Goal: Information Seeking & Learning: Learn about a topic

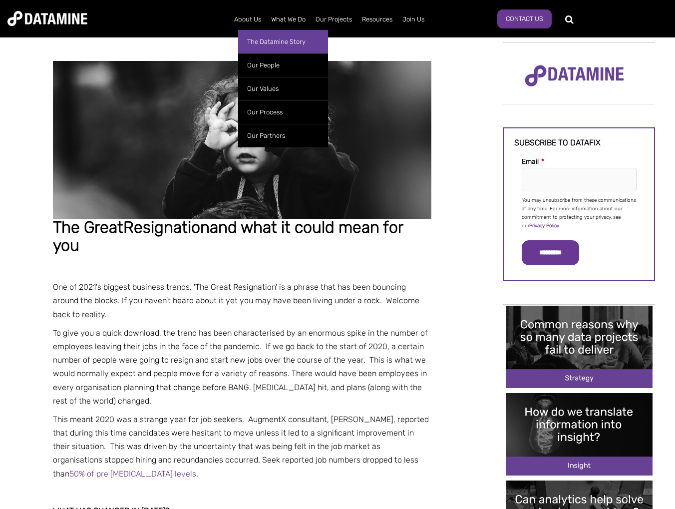
click at [265, 39] on link "The Datamine Story" at bounding box center [283, 41] width 90 height 23
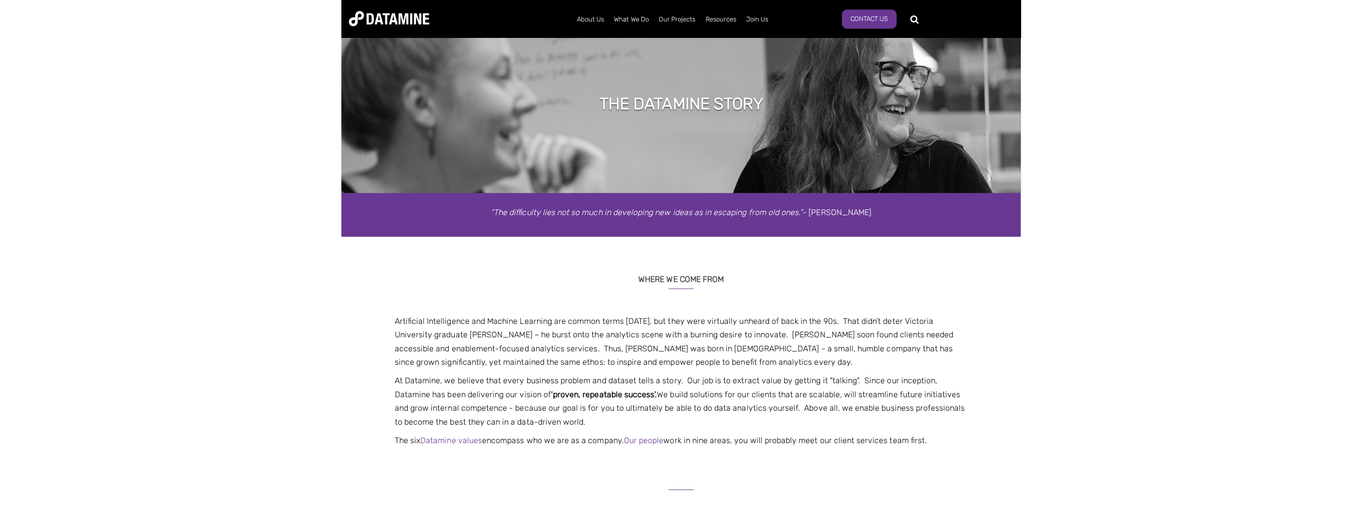
scroll to position [50, 0]
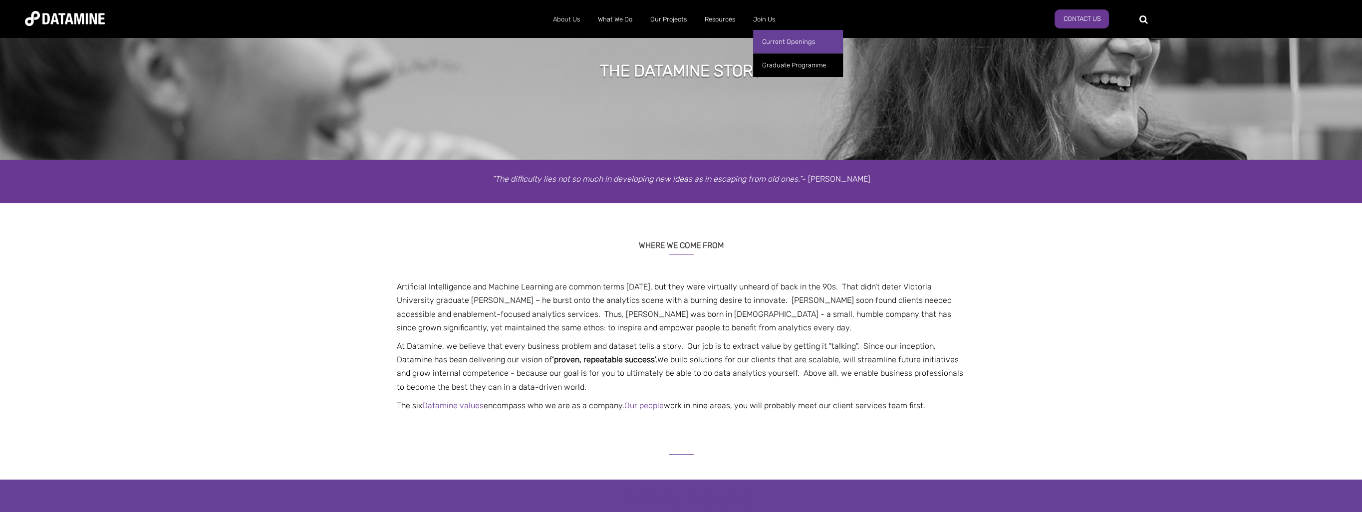
click at [674, 41] on link "Current Openings" at bounding box center [798, 41] width 90 height 23
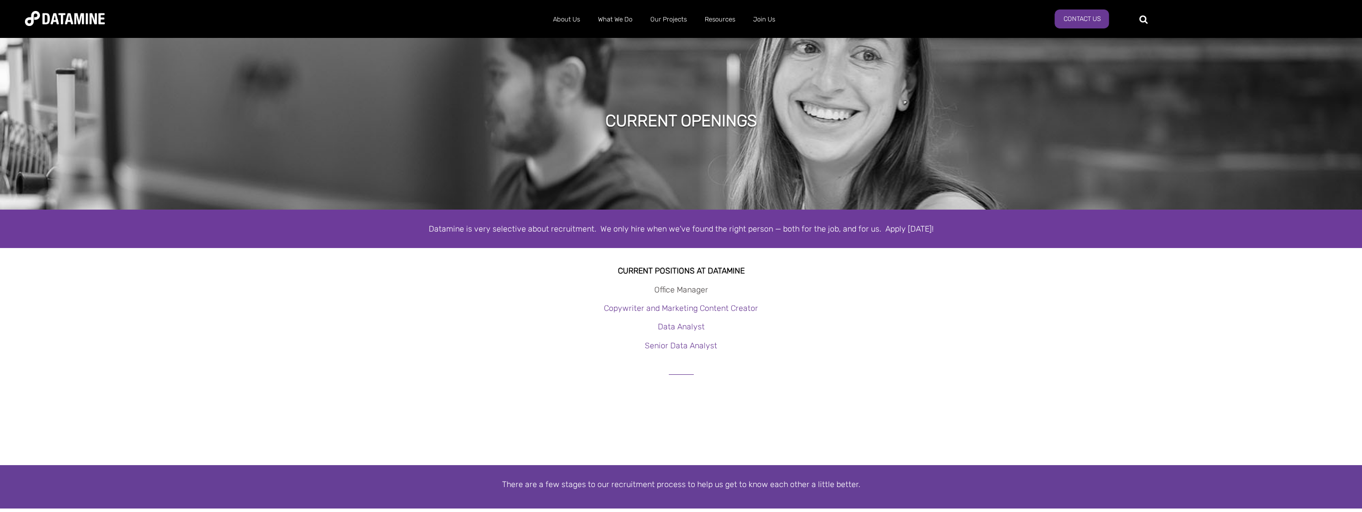
click at [696, 290] on link "Office Manager" at bounding box center [681, 289] width 54 height 9
